Goal: Book appointment/travel/reservation

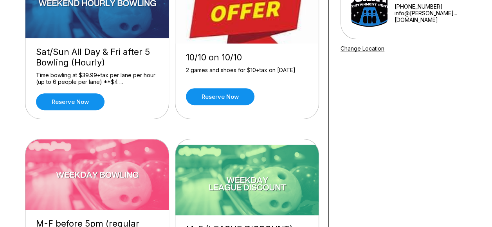
scroll to position [39, 0]
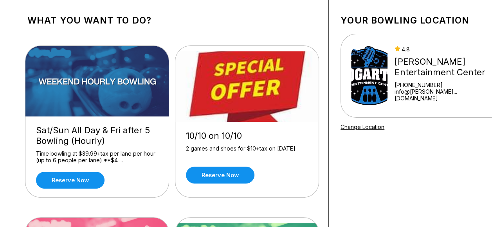
click at [74, 180] on link "Reserve now" at bounding box center [70, 179] width 69 height 17
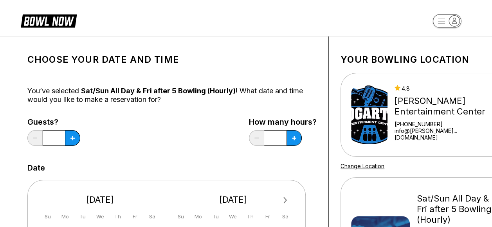
scroll to position [78, 0]
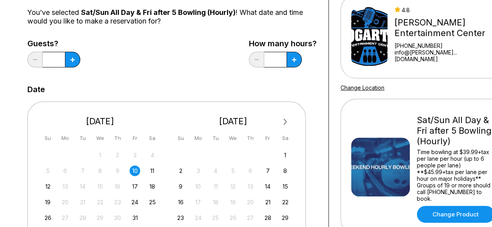
click at [72, 60] on icon at bounding box center [72, 60] width 4 height 4
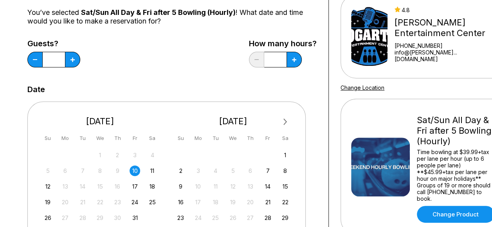
click at [72, 60] on icon at bounding box center [72, 60] width 4 height 4
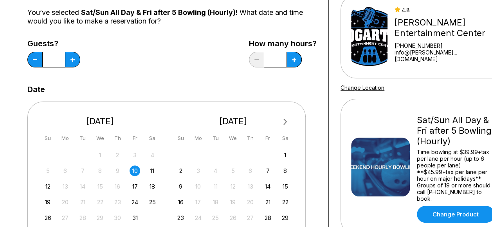
click at [72, 60] on icon at bounding box center [72, 60] width 4 height 4
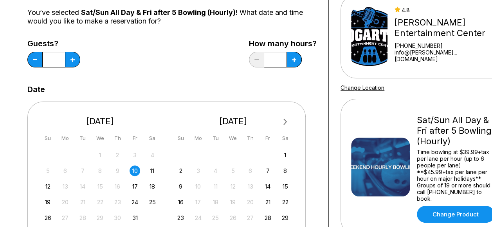
click at [72, 60] on icon at bounding box center [72, 60] width 4 height 4
type input "**"
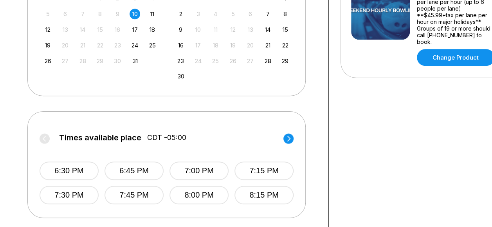
scroll to position [157, 0]
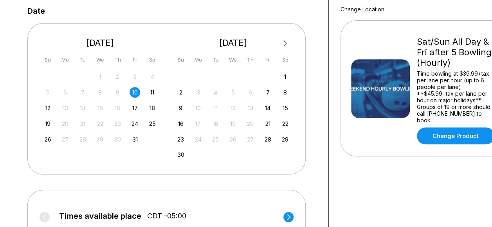
click at [134, 123] on div "24" at bounding box center [135, 123] width 11 height 11
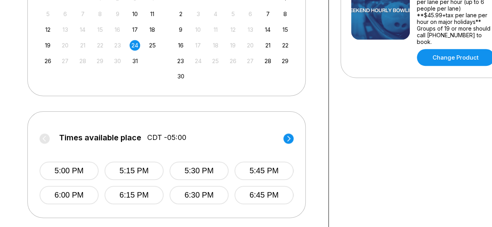
click at [70, 168] on button "5:00 PM" at bounding box center [69, 170] width 59 height 18
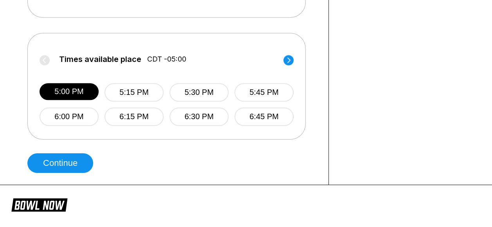
click at [57, 166] on button "Continue" at bounding box center [60, 163] width 66 height 20
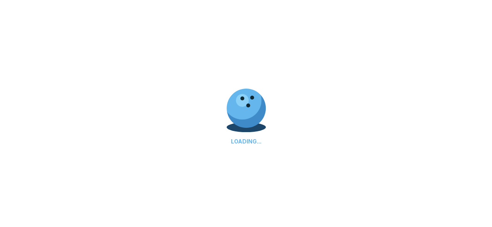
select select "**"
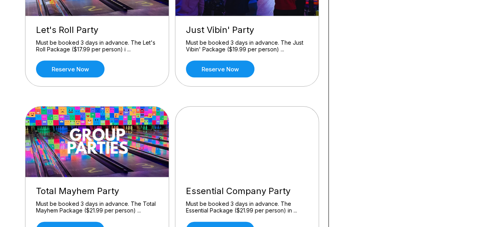
scroll to position [822, 0]
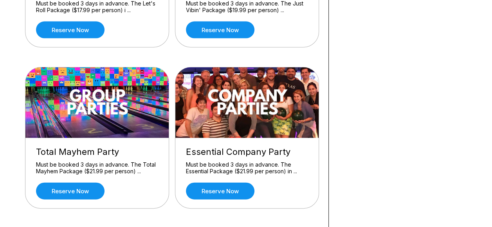
click at [283, 115] on img at bounding box center [247, 102] width 144 height 70
click at [219, 188] on link "Reserve now" at bounding box center [220, 190] width 69 height 17
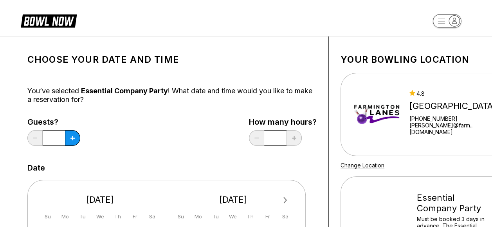
click at [70, 139] on button at bounding box center [72, 138] width 15 height 16
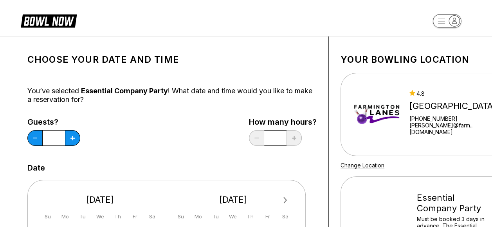
click at [70, 139] on button at bounding box center [72, 138] width 15 height 16
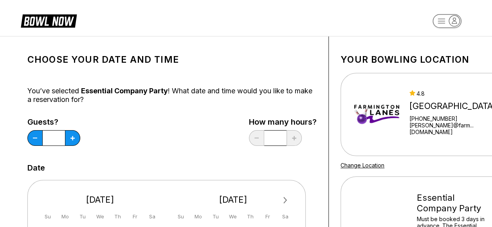
click at [70, 139] on button at bounding box center [72, 138] width 15 height 16
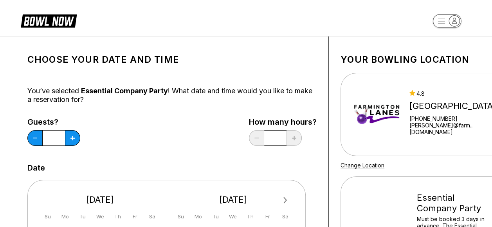
click at [70, 139] on button at bounding box center [72, 138] width 15 height 16
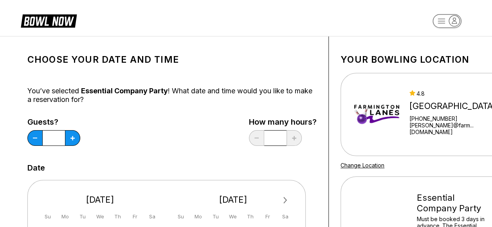
click at [70, 139] on button at bounding box center [72, 138] width 15 height 16
type input "**"
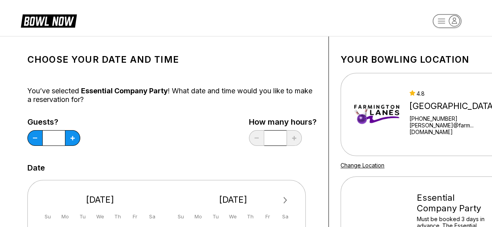
scroll to position [196, 0]
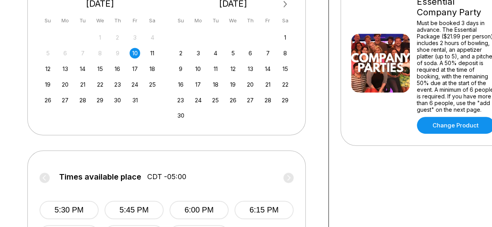
click at [135, 85] on div "24" at bounding box center [135, 84] width 11 height 11
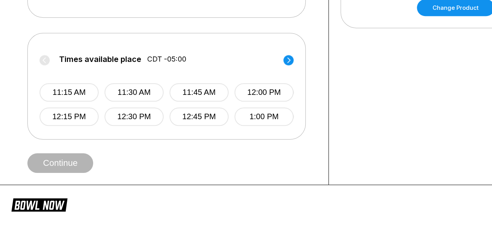
scroll to position [352, 0]
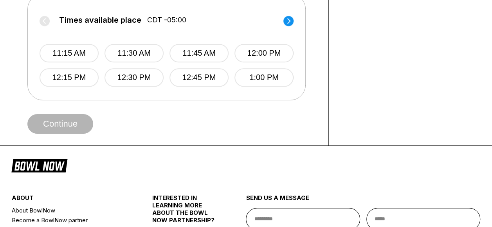
click at [289, 21] on icon at bounding box center [288, 20] width 3 height 5
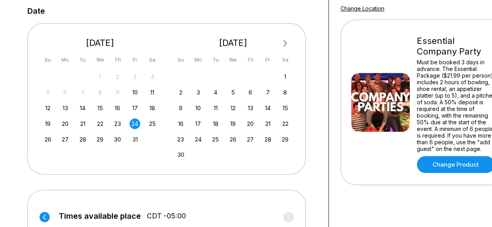
scroll to position [0, 0]
